Goal: Book appointment/travel/reservation

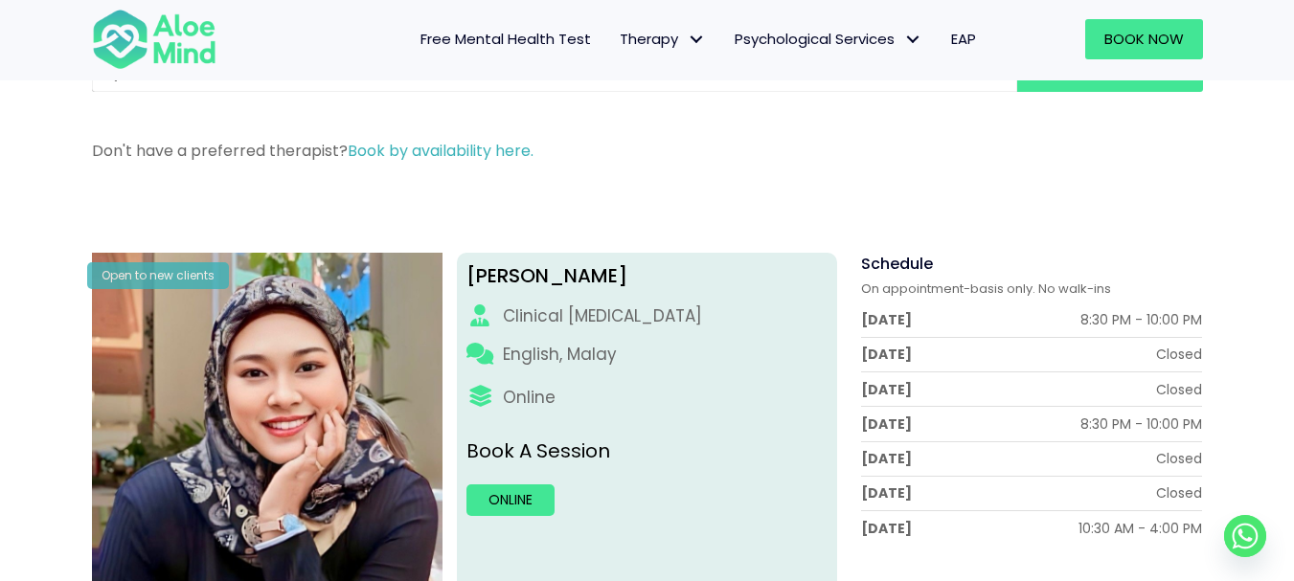
scroll to position [96, 0]
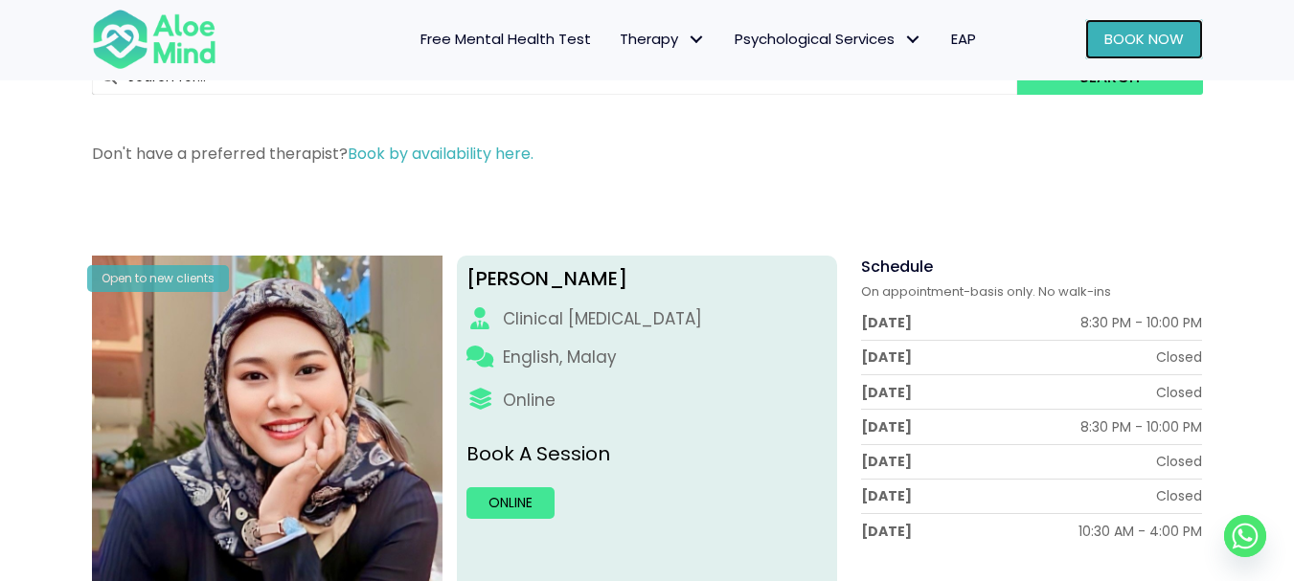
click at [1135, 47] on span "Book Now" at bounding box center [1143, 39] width 79 height 20
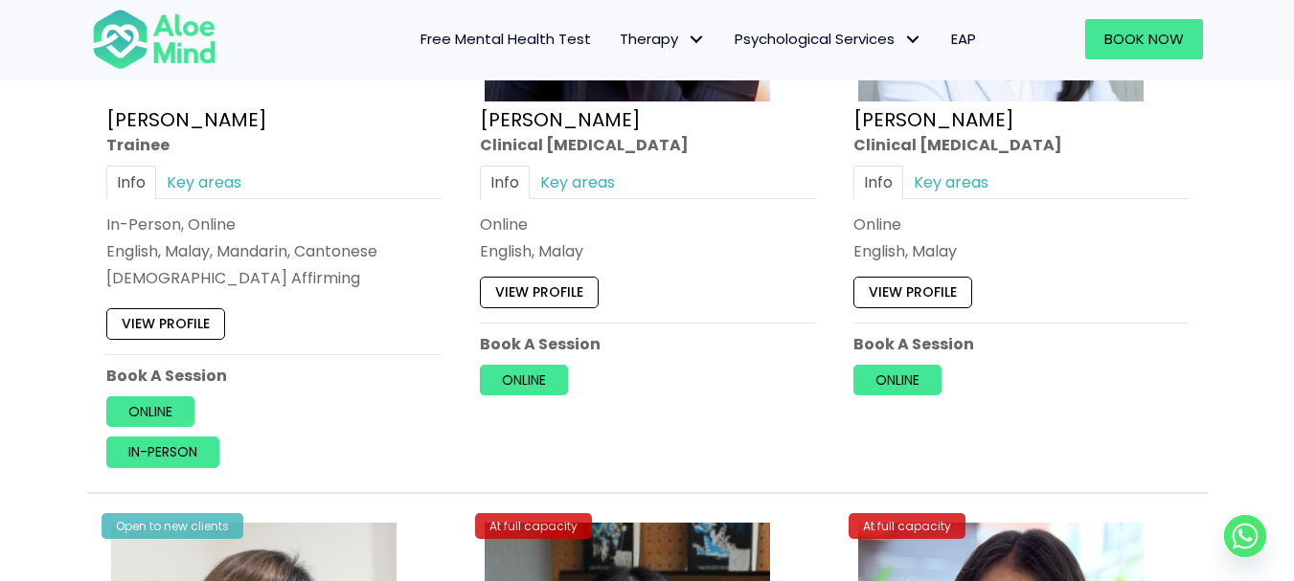
scroll to position [5554, 0]
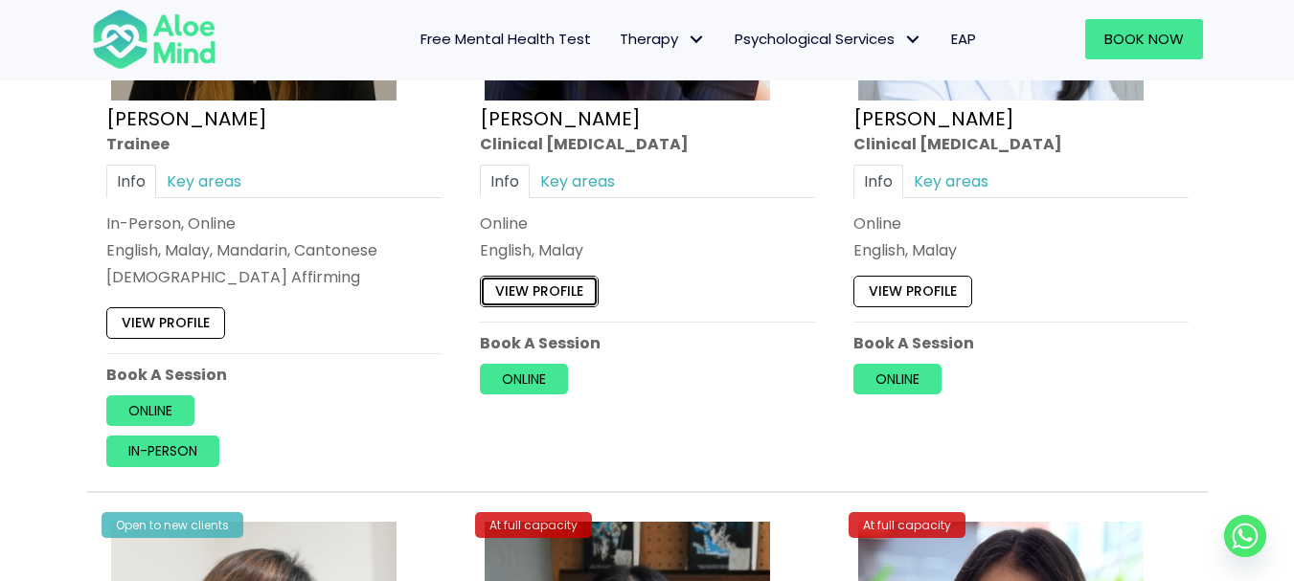
click at [565, 295] on link "View profile" at bounding box center [539, 292] width 119 height 31
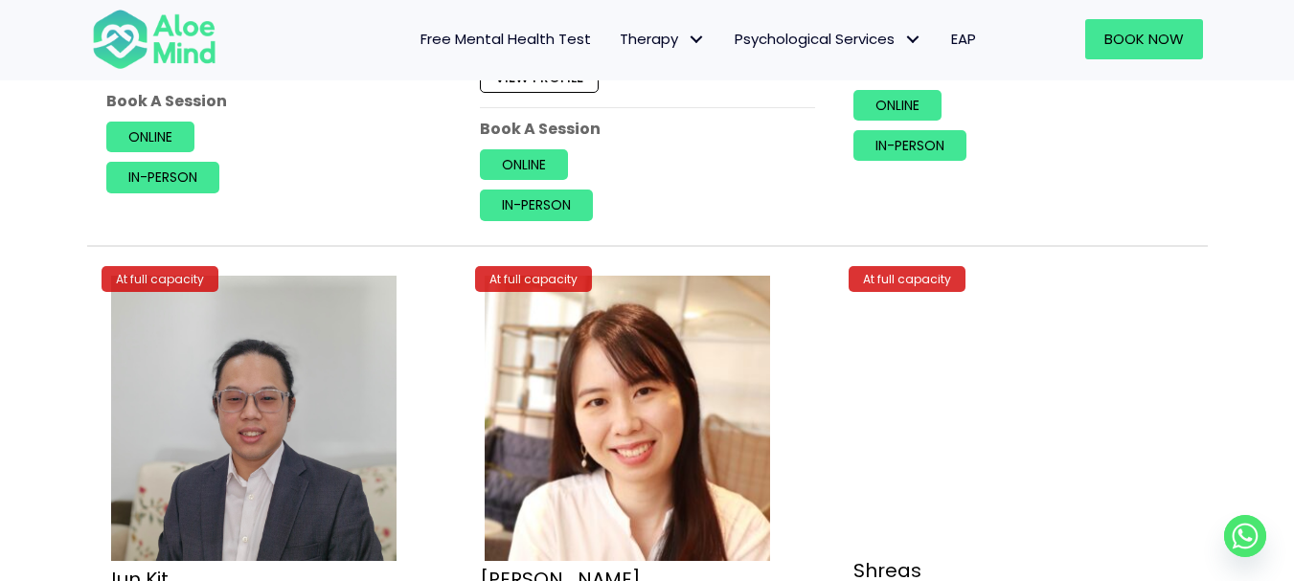
scroll to position [6224, 0]
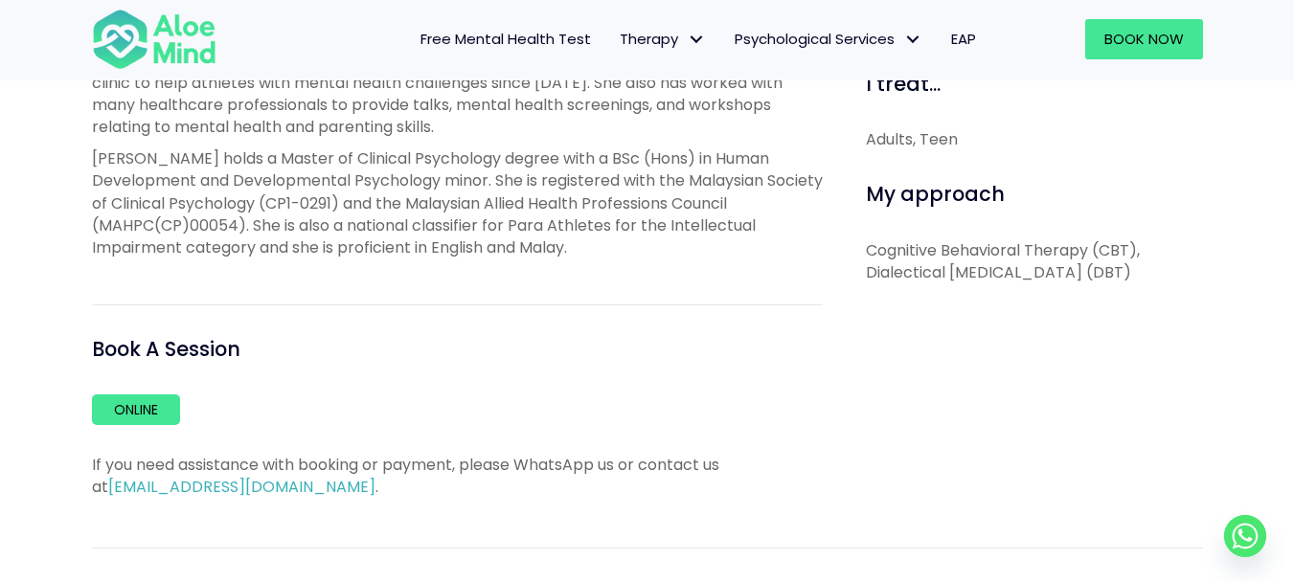
scroll to position [958, 0]
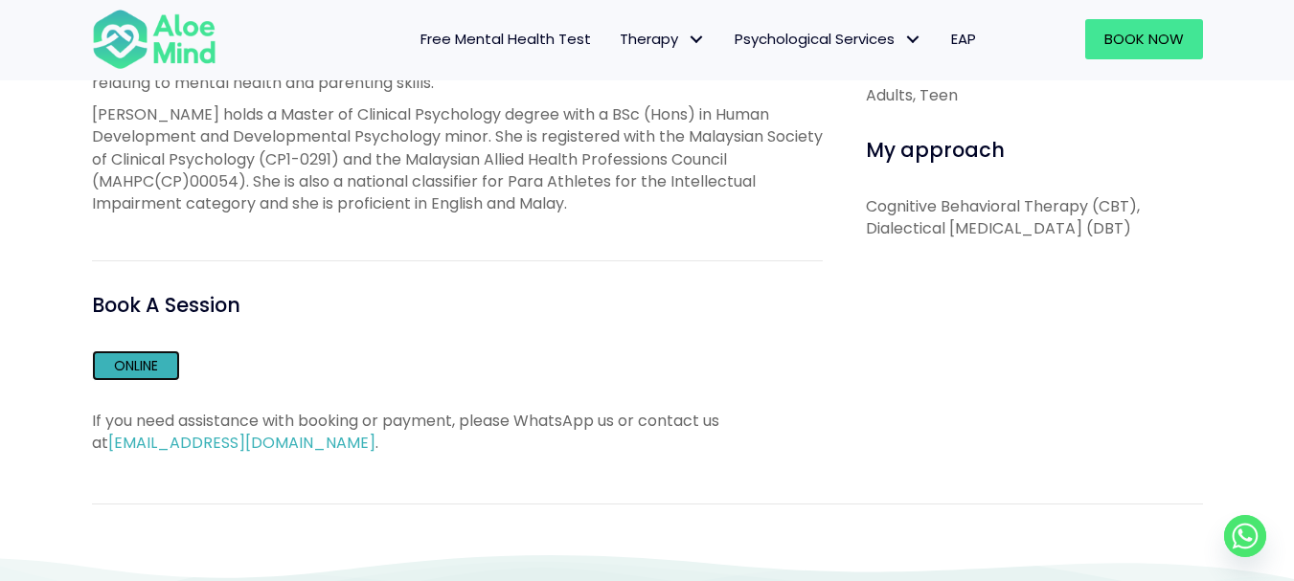
click at [159, 381] on link "Online" at bounding box center [136, 365] width 88 height 31
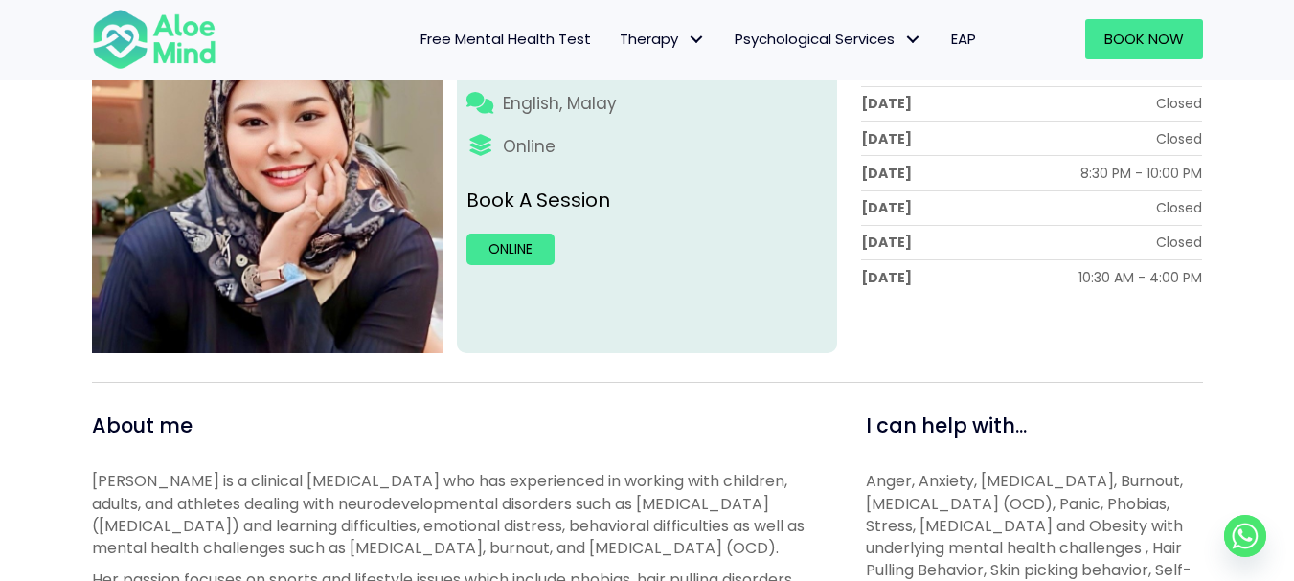
scroll to position [383, 0]
